Goal: Information Seeking & Learning: Learn about a topic

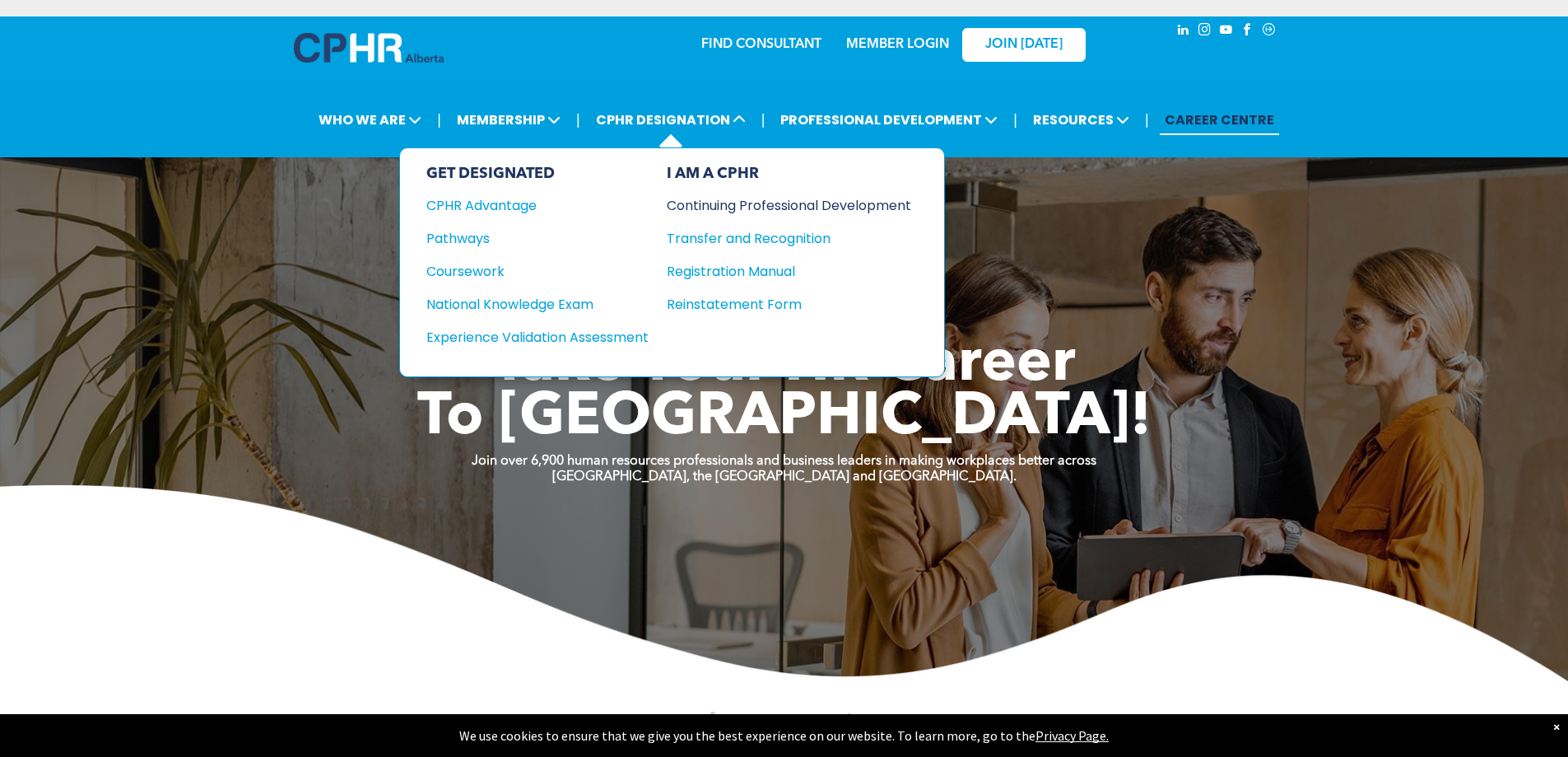
click at [793, 205] on div "Continuing Professional Development" at bounding box center [776, 205] width 219 height 21
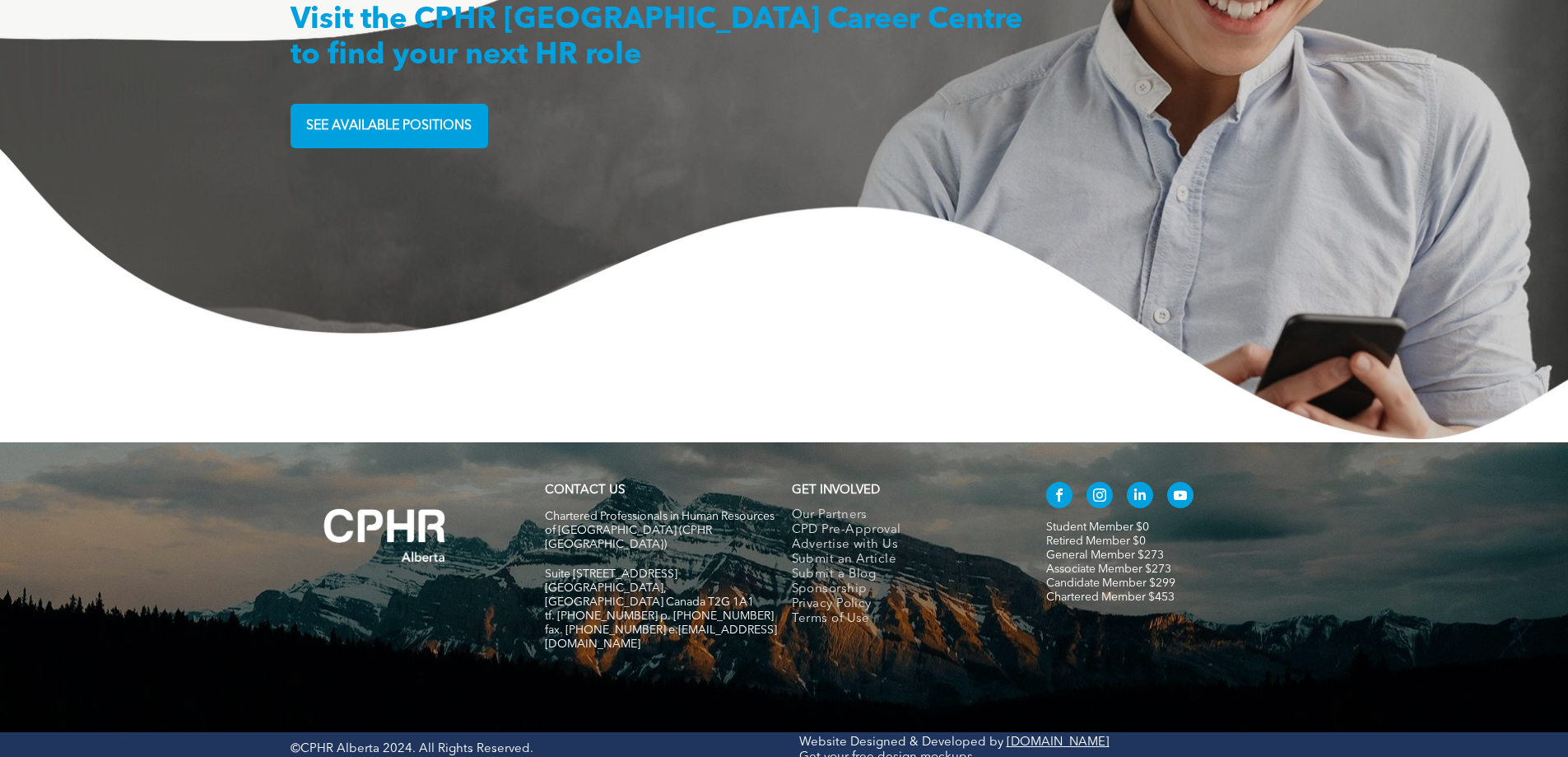
scroll to position [4443, 0]
